Goal: Information Seeking & Learning: Learn about a topic

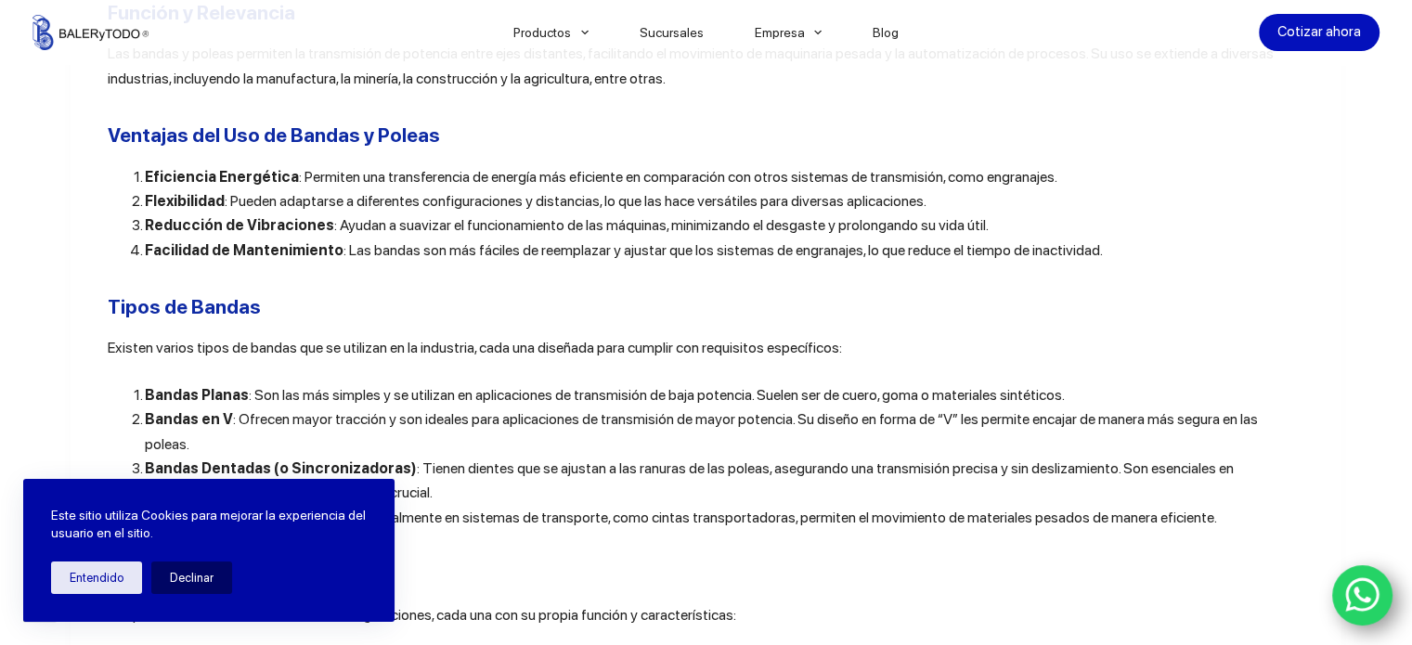
scroll to position [1763, 0]
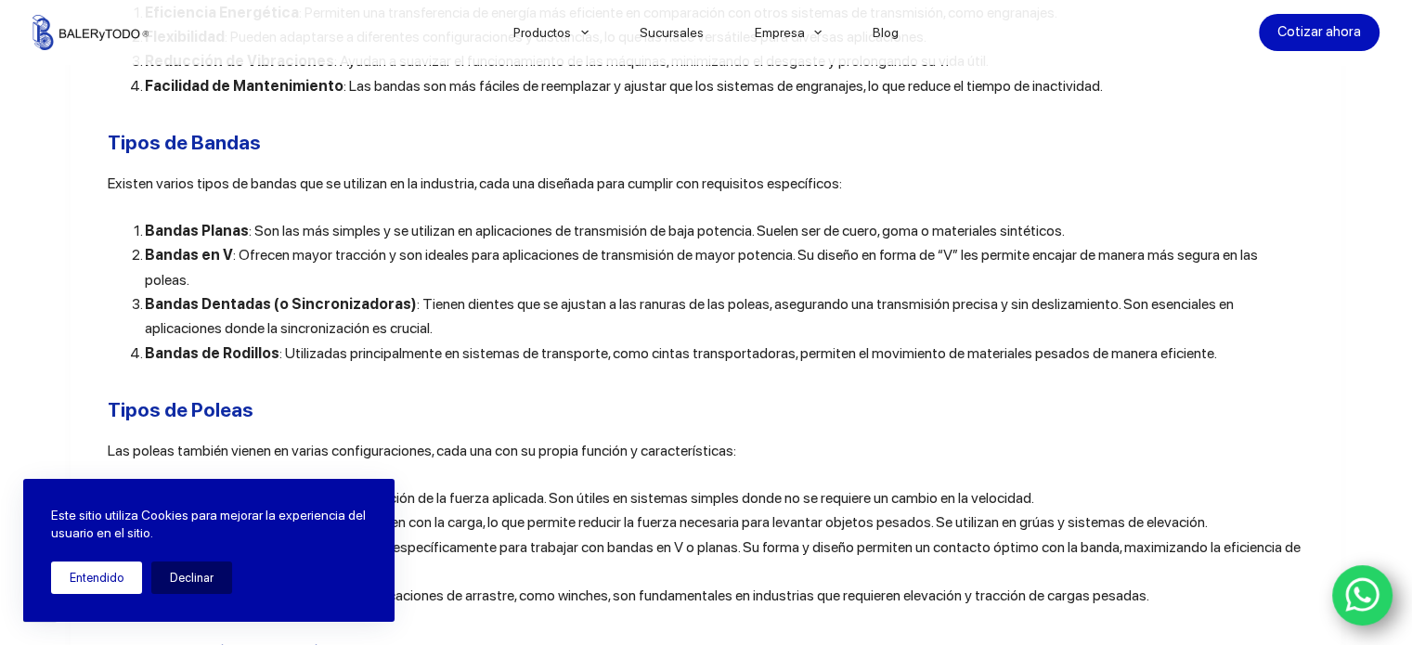
click at [108, 581] on button "Entendido" at bounding box center [96, 577] width 91 height 32
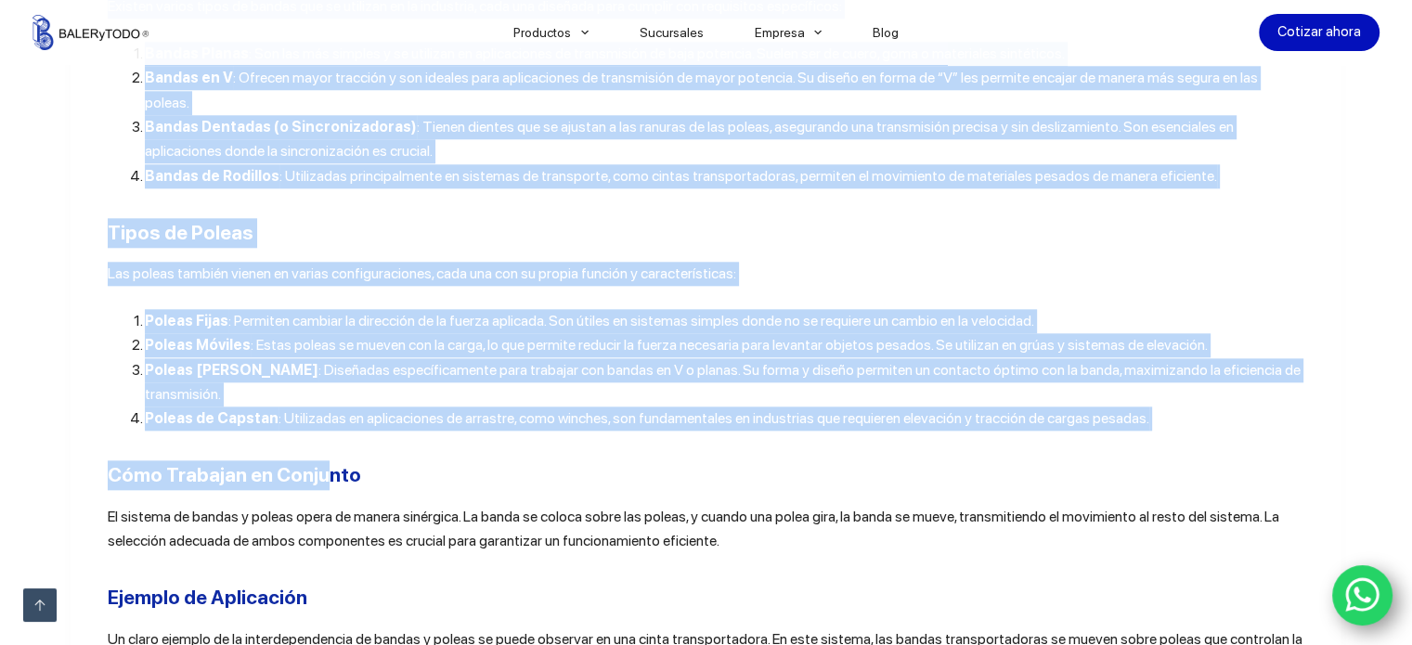
scroll to position [1949, 0]
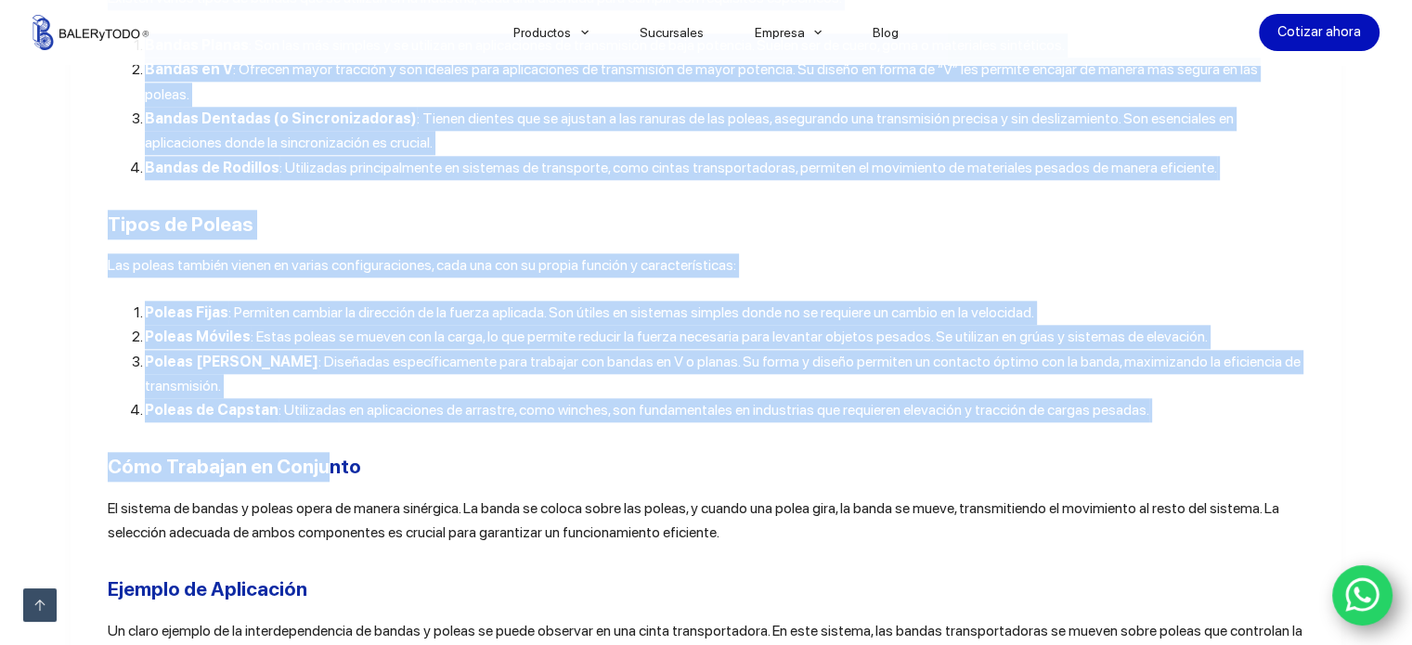
drag, startPoint x: 101, startPoint y: 236, endPoint x: 322, endPoint y: 411, distance: 282.1
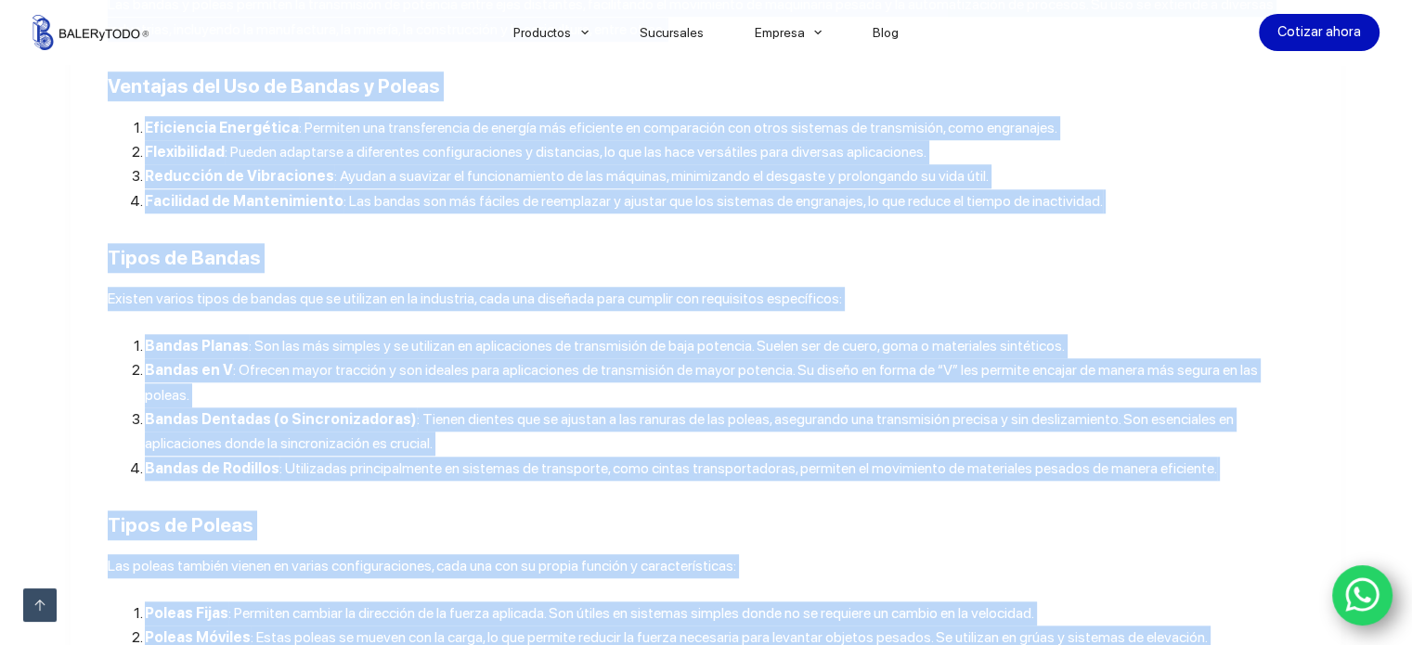
scroll to position [1392, 0]
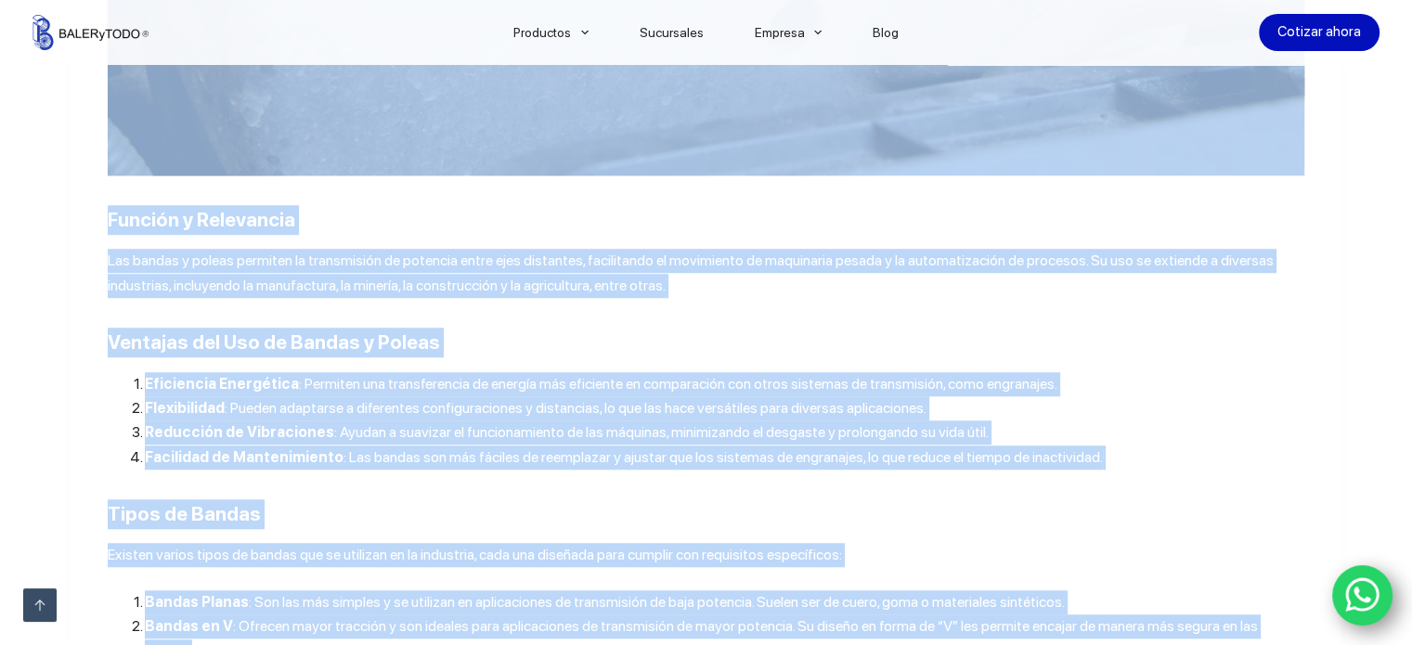
click at [676, 390] on span ": Permiten una transferencia de energía más eficiente en comparación con otros …" at bounding box center [678, 384] width 758 height 18
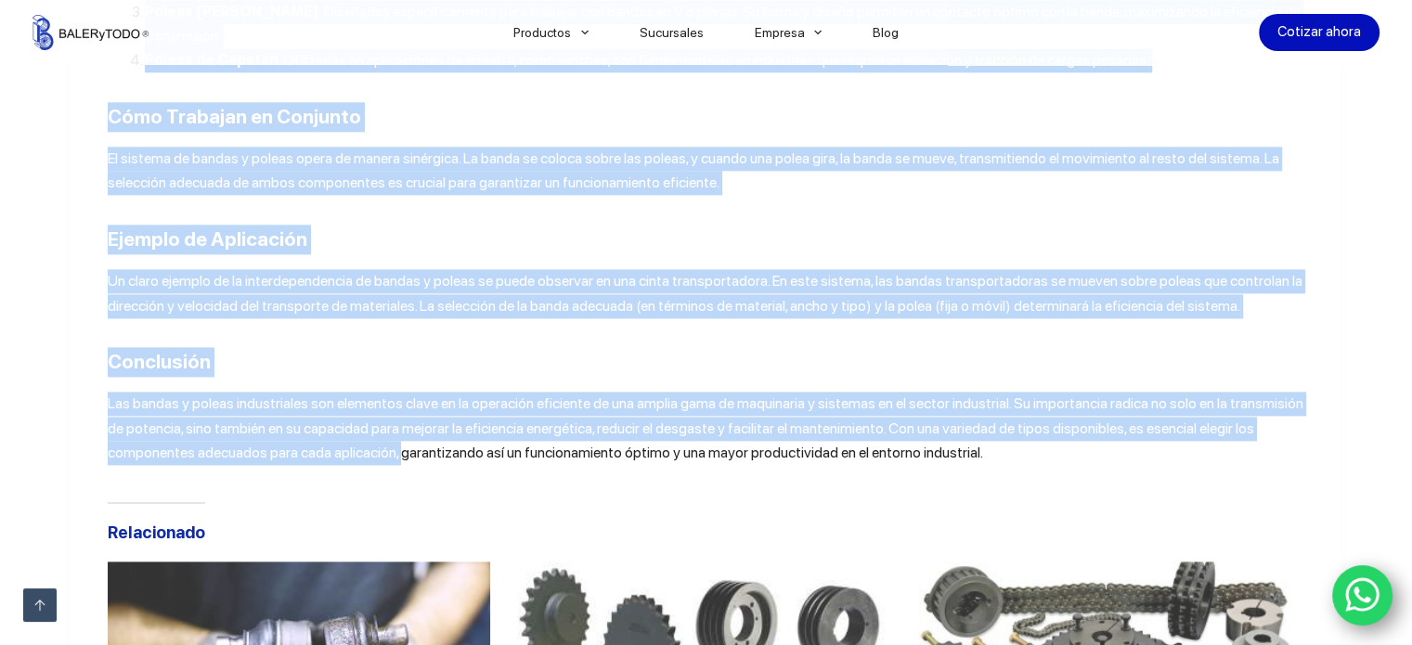
scroll to position [2320, 0]
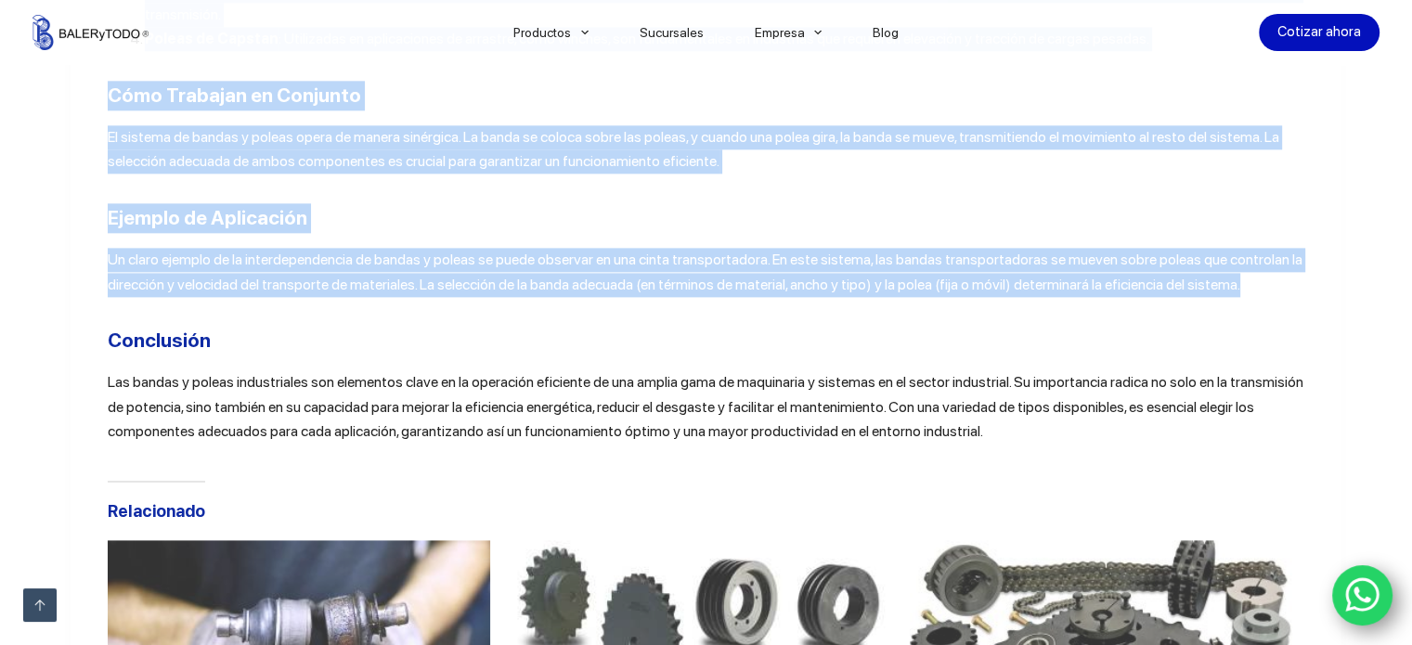
drag, startPoint x: 101, startPoint y: 229, endPoint x: 1235, endPoint y: 249, distance: 1134.3
copy div "Loremip d Sitametcon Adi elitse d eiusmo temporin ut laboreetdol ma aliquaen ad…"
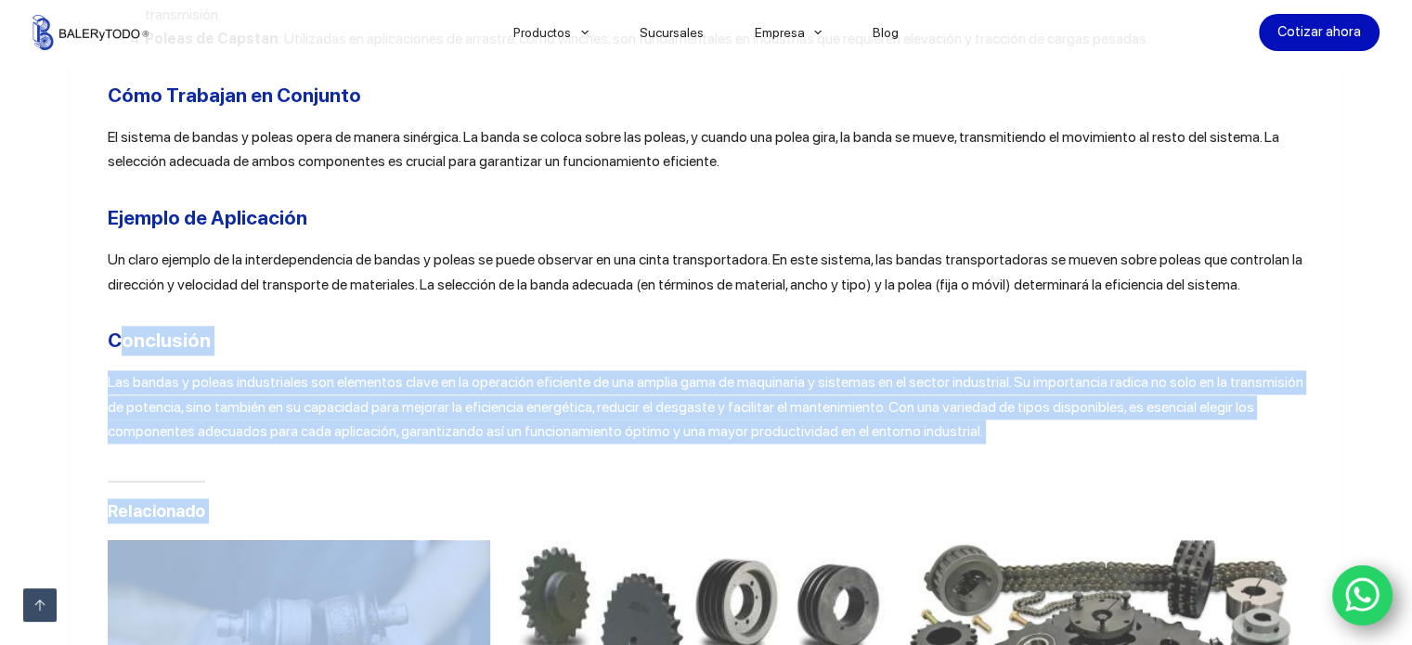
drag, startPoint x: 113, startPoint y: 291, endPoint x: 1120, endPoint y: 412, distance: 1014.2
drag, startPoint x: 898, startPoint y: 384, endPoint x: 63, endPoint y: 274, distance: 842.5
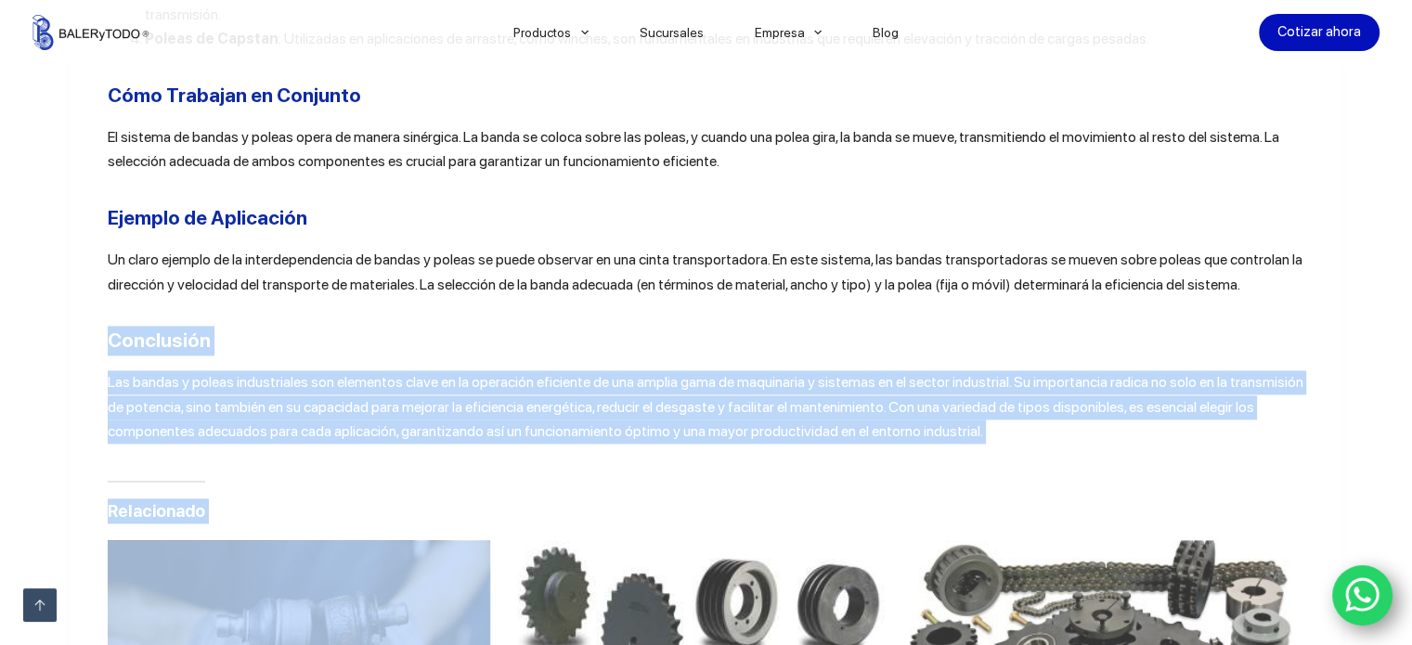
copy div "Conclusión Las bandas y poleas industriales son elementos clave en la operación…"
